Goal: Obtain resource: Obtain resource

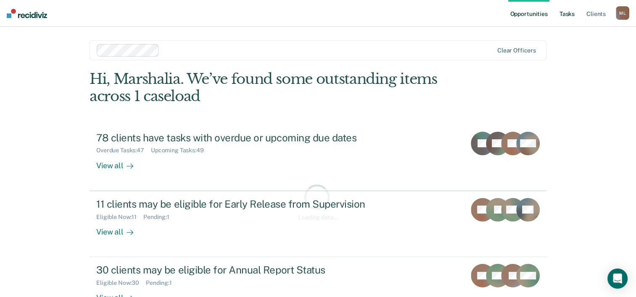
click at [570, 21] on link "Tasks" at bounding box center [566, 13] width 18 height 27
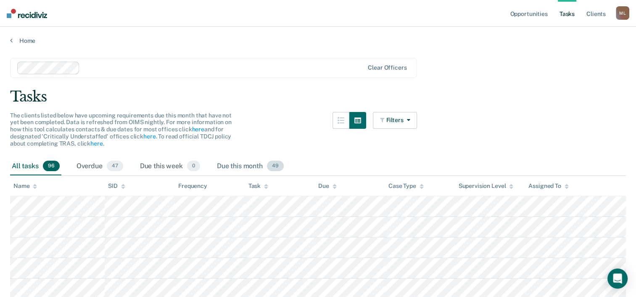
click at [246, 169] on div "Due this month 49" at bounding box center [250, 167] width 70 height 18
click at [35, 168] on div "All tasks 96" at bounding box center [35, 167] width 51 height 18
click at [19, 40] on link "Home" at bounding box center [317, 41] width 615 height 8
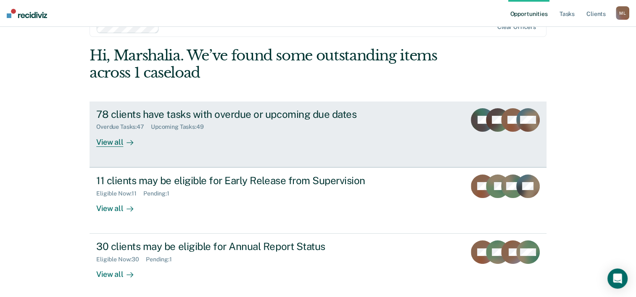
scroll to position [59, 0]
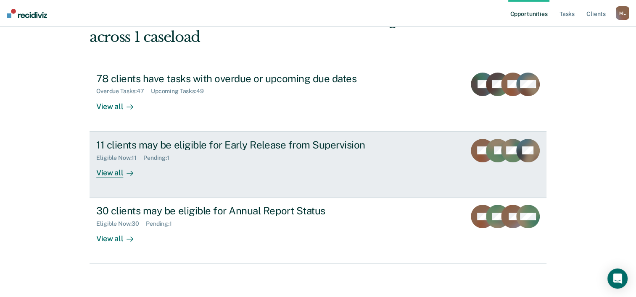
click at [354, 171] on div "11 clients may be eligible for Early Release from Supervision Eligible Now : 11…" at bounding box center [253, 158] width 315 height 39
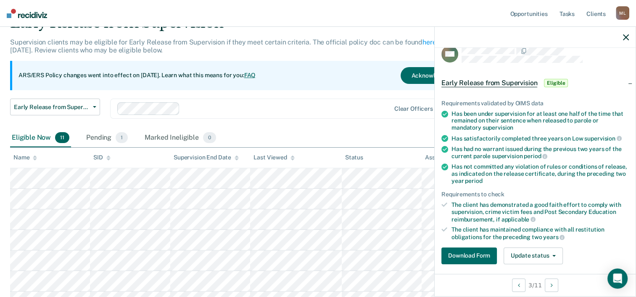
scroll to position [20, 0]
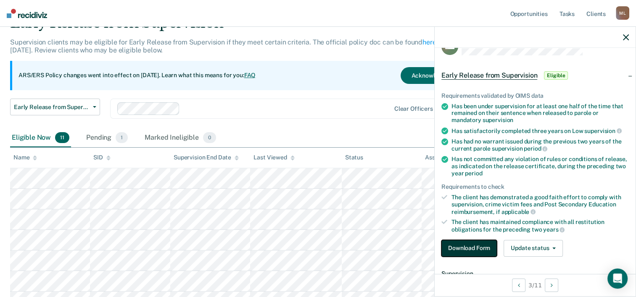
click at [469, 247] on button "Download Form" at bounding box center [468, 248] width 55 height 17
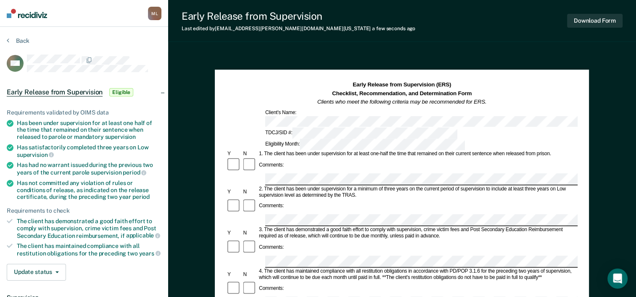
click at [355, 199] on div "Comments:" at bounding box center [401, 207] width 351 height 16
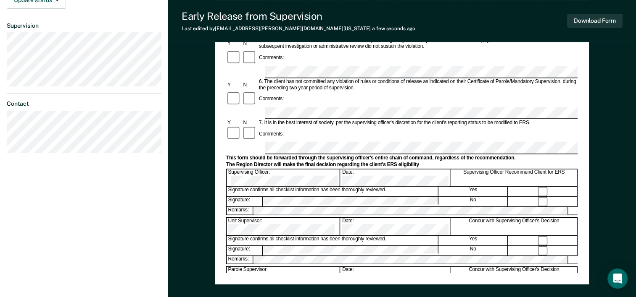
scroll to position [273, 0]
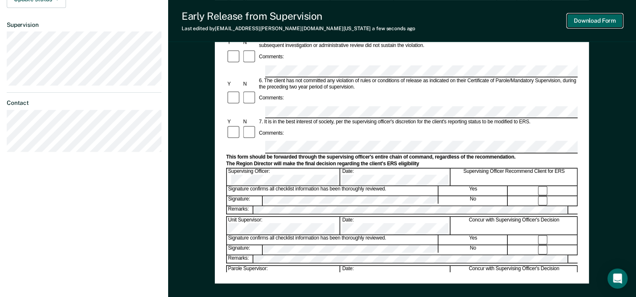
click at [586, 20] on button "Download Form" at bounding box center [594, 21] width 55 height 14
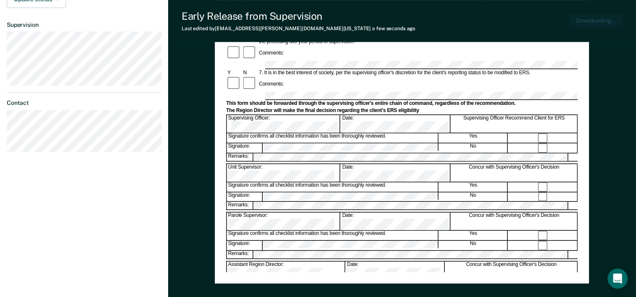
scroll to position [321, 0]
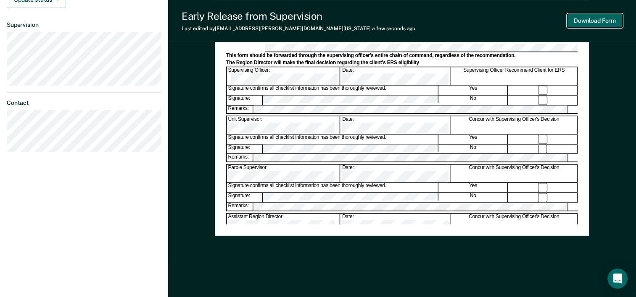
click at [597, 24] on button "Download Form" at bounding box center [594, 21] width 55 height 14
